Goal: Information Seeking & Learning: Learn about a topic

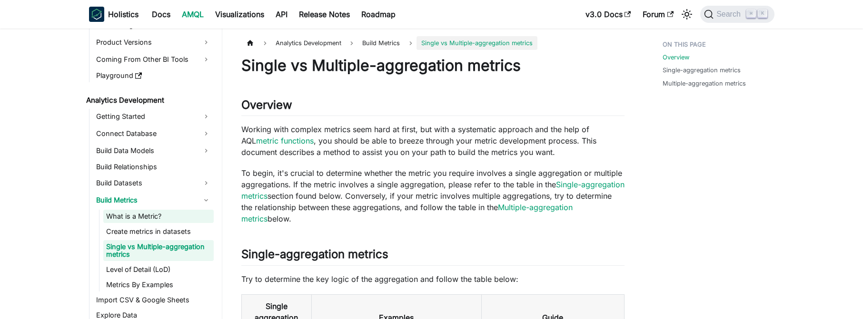
click at [149, 214] on link "What is a Metric?" at bounding box center [158, 216] width 110 height 13
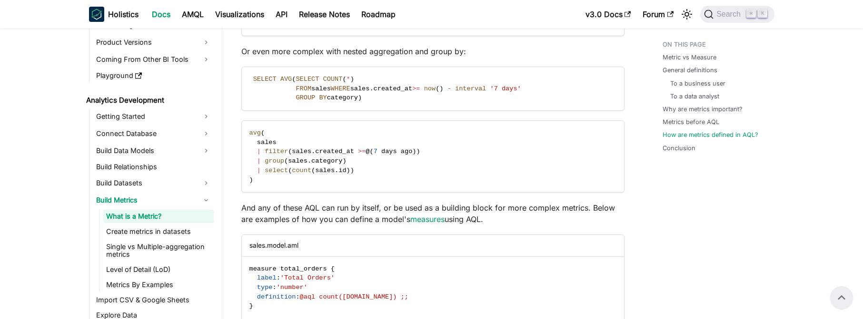
scroll to position [2094, 0]
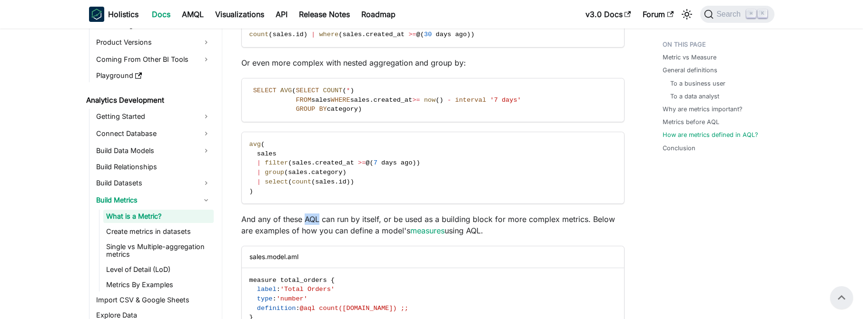
drag, startPoint x: 320, startPoint y: 220, endPoint x: 304, endPoint y: 218, distance: 16.3
click at [304, 218] on p "And any of these AQL can run by itself, or be used as a building block for more…" at bounding box center [432, 225] width 383 height 23
copy p "AQL"
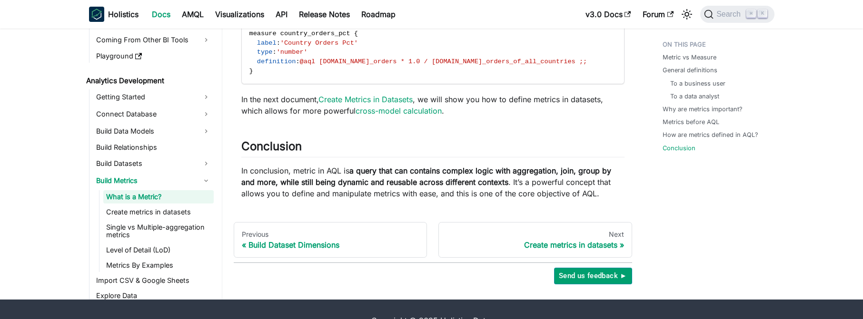
scroll to position [2455, 0]
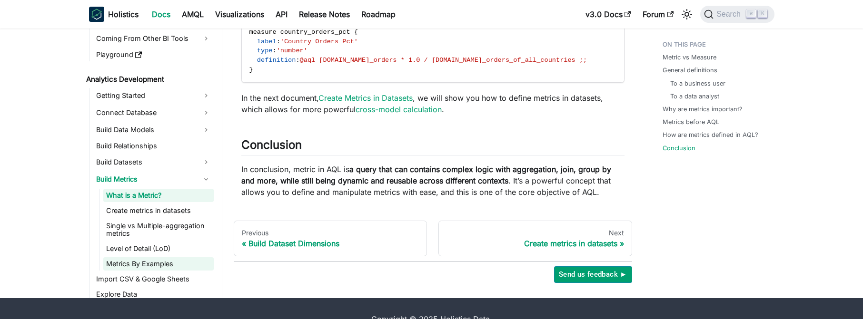
click at [153, 260] on link "Metrics By Examples" at bounding box center [158, 263] width 110 height 13
